Goal: Task Accomplishment & Management: Manage account settings

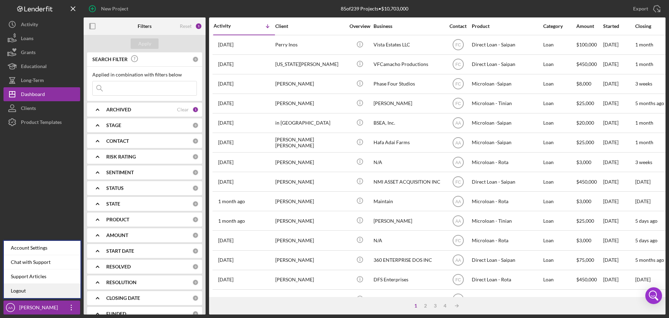
click at [49, 292] on link "Logout" at bounding box center [42, 290] width 77 height 14
